Goal: Task Accomplishment & Management: Manage account settings

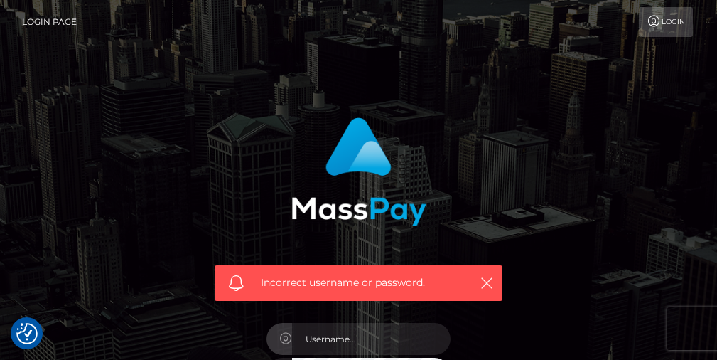
scroll to position [130, 0]
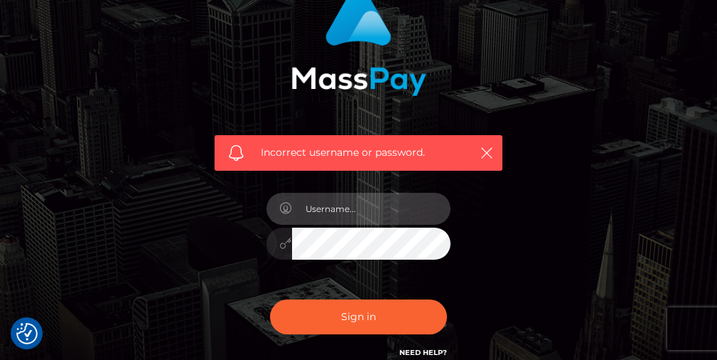
type input "[EMAIL_ADDRESS][DOMAIN_NAME]"
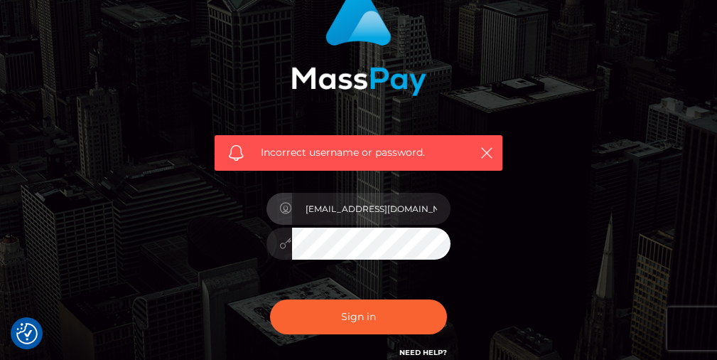
click at [358, 315] on button "Sign in" at bounding box center [359, 316] width 178 height 35
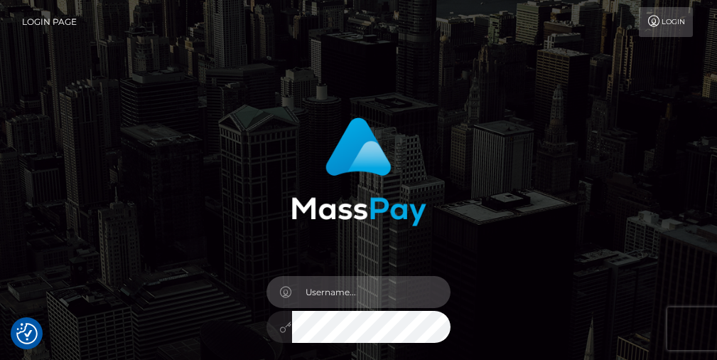
checkbox input "true"
type input "[EMAIL_ADDRESS][DOMAIN_NAME]"
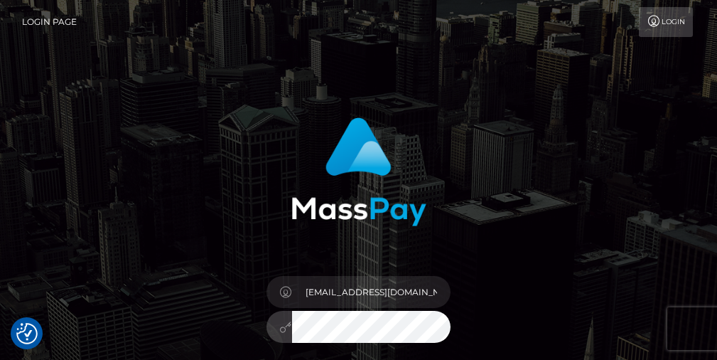
scroll to position [139, 0]
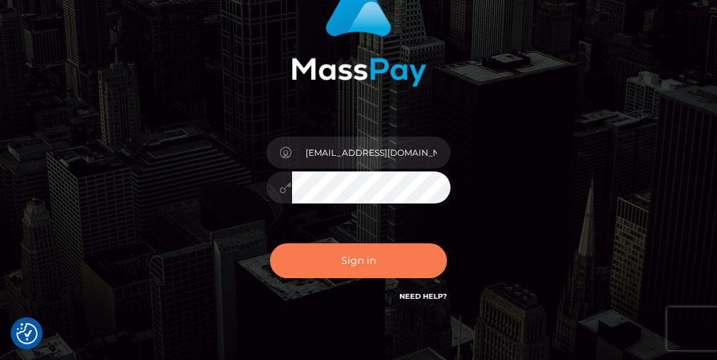
click at [390, 271] on button "Sign in" at bounding box center [359, 260] width 178 height 35
